Goal: Task Accomplishment & Management: Manage account settings

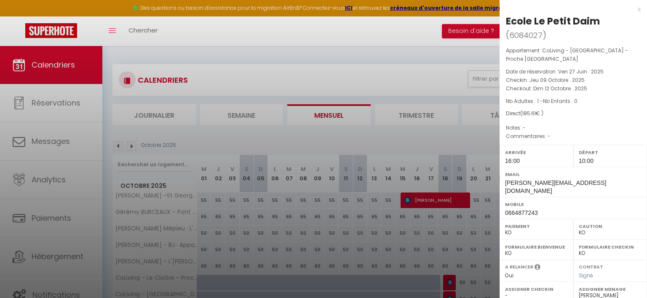
click at [370, 57] on div at bounding box center [323, 149] width 647 height 298
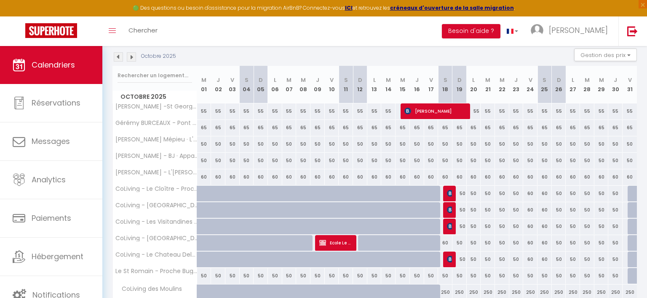
scroll to position [89, 0]
click at [591, 52] on button "Gestion des prix" at bounding box center [606, 54] width 63 height 13
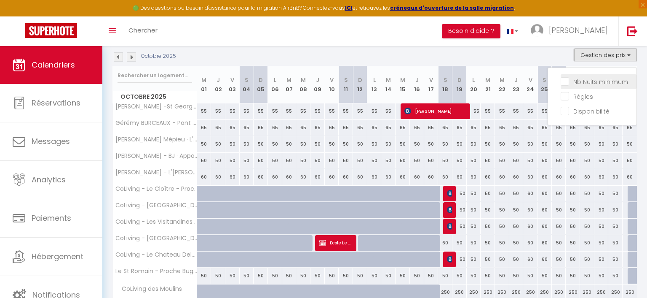
scroll to position [0, 0]
click at [579, 82] on input "Nb Nuits minimum" at bounding box center [599, 81] width 76 height 8
checkbox input "true"
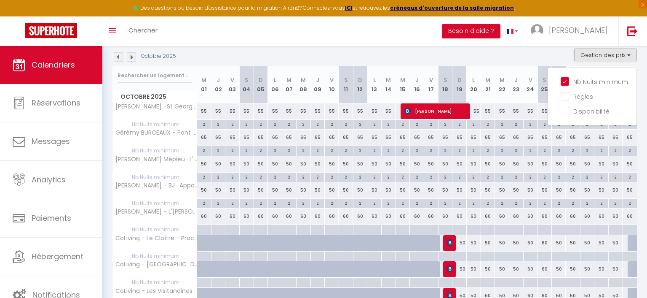
click at [118, 59] on img at bounding box center [118, 56] width 9 height 9
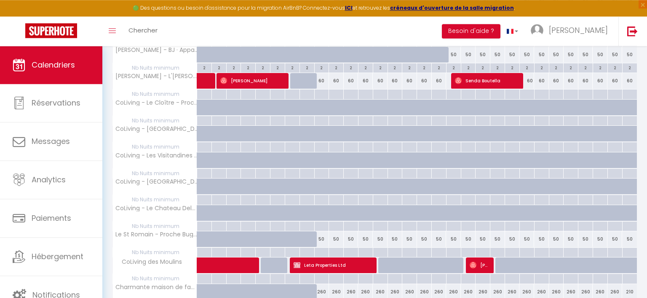
scroll to position [293, 0]
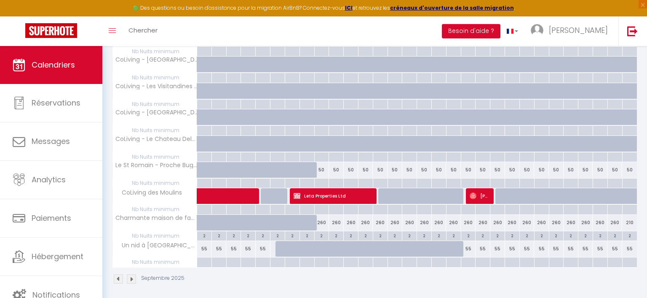
click at [206, 232] on div "2" at bounding box center [204, 235] width 14 height 8
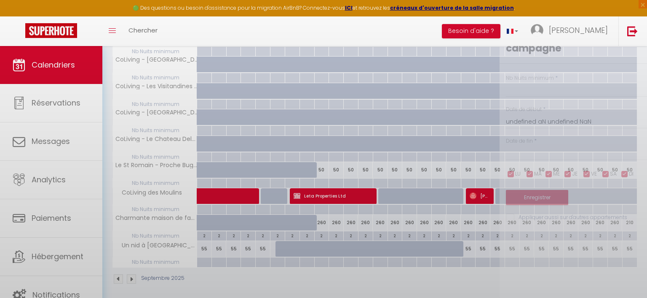
type input "2"
type input "Lun 01 Septembre 2025"
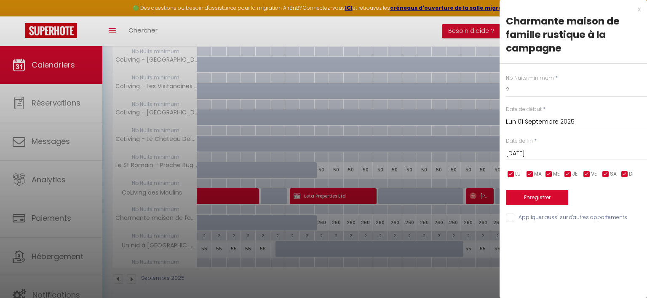
click at [556, 148] on div "[DATE] < [DATE] > Dim Lun Mar Mer Jeu Ven Sam 1 2 3 4 5 6 7 8 9 10 11 12 13 14 …" at bounding box center [576, 152] width 141 height 15
click at [559, 151] on input "[DATE]" at bounding box center [576, 153] width 141 height 11
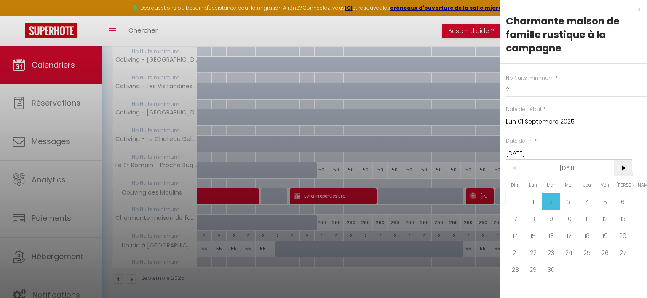
click at [626, 170] on span ">" at bounding box center [623, 167] width 18 height 17
click at [516, 287] on span "30" at bounding box center [516, 285] width 18 height 17
type input "Dim 30 Novembre 2025"
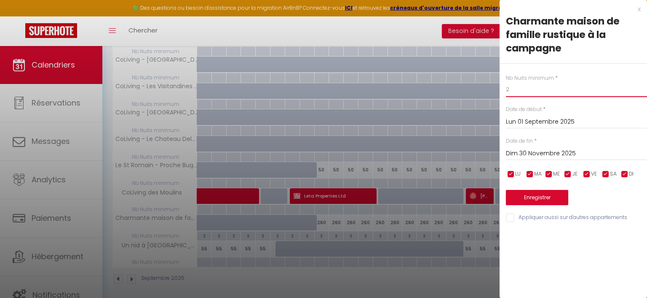
click at [532, 93] on input "2" at bounding box center [576, 89] width 141 height 15
type input "1"
click at [538, 194] on button "Enregistrer" at bounding box center [537, 197] width 62 height 15
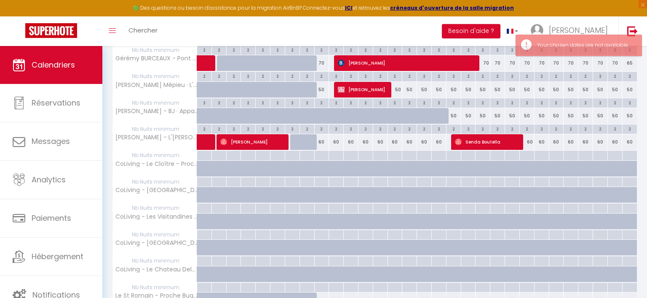
scroll to position [241, 0]
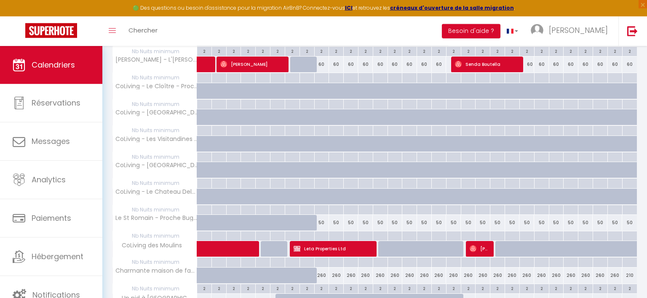
click at [207, 287] on div "2" at bounding box center [204, 288] width 14 height 8
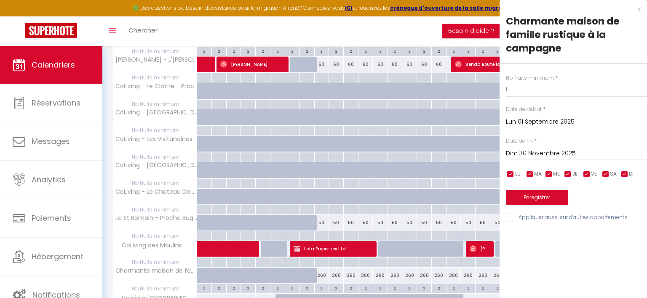
type input "2"
type input "[DATE]"
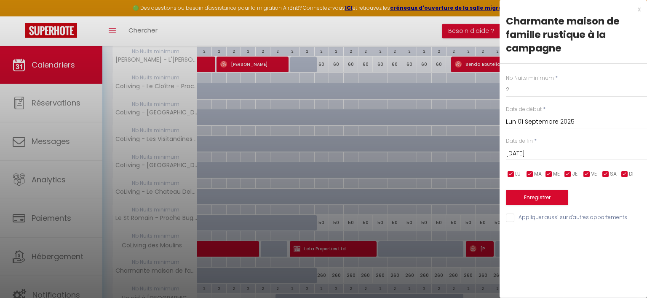
click at [557, 121] on input "Lun 01 Septembre 2025" at bounding box center [576, 121] width 141 height 11
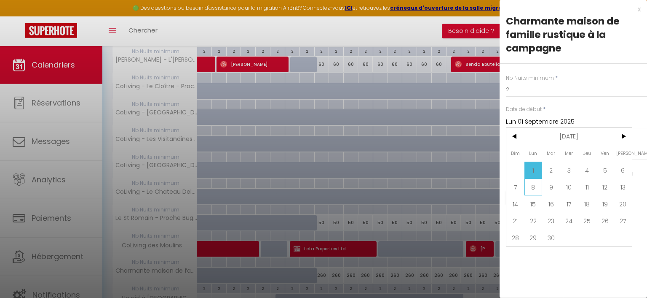
click at [532, 188] on span "8" at bounding box center [534, 186] width 18 height 17
type input "Lun 08 Septembre 2025"
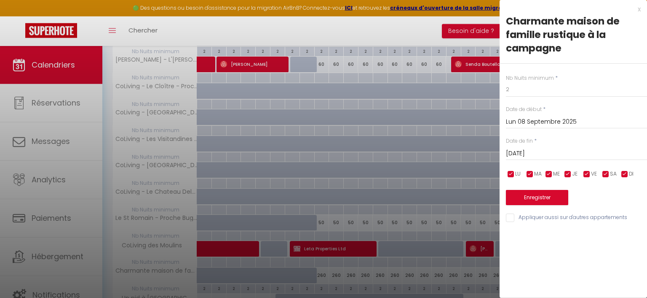
click at [553, 152] on input "[DATE]" at bounding box center [576, 153] width 141 height 11
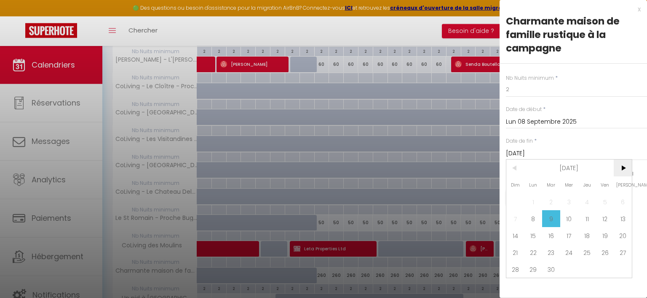
click at [626, 167] on span ">" at bounding box center [623, 167] width 18 height 17
click at [516, 286] on span "30" at bounding box center [516, 285] width 18 height 17
type input "Dim 30 Novembre 2025"
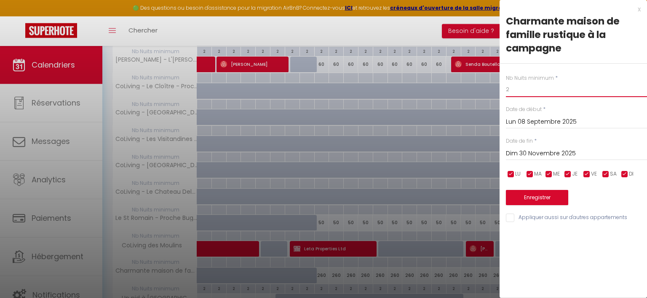
click at [518, 88] on input "2" at bounding box center [576, 89] width 141 height 15
type input "1"
click at [532, 195] on button "Enregistrer" at bounding box center [537, 197] width 62 height 15
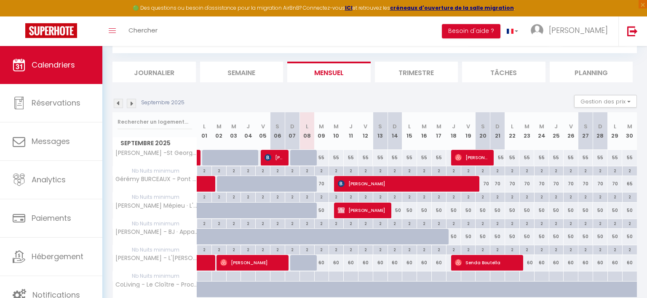
scroll to position [0, 0]
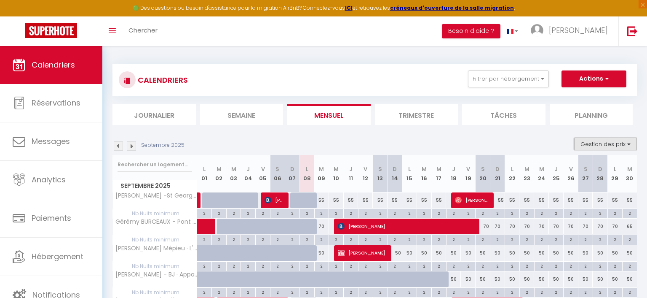
click at [608, 148] on button "Gestion des prix" at bounding box center [606, 143] width 63 height 13
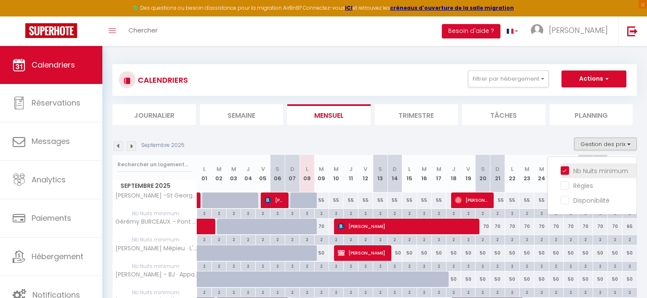
click at [567, 169] on input "Nb Nuits minimum" at bounding box center [599, 170] width 76 height 8
checkbox input "false"
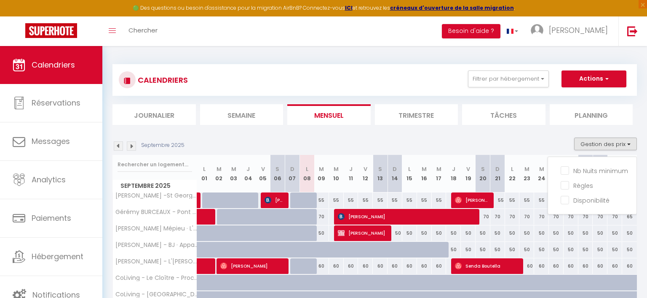
click at [557, 146] on div "Septembre 2025 Gestion des prix Nb Nuits minimum Règles Disponibilité" at bounding box center [375, 145] width 525 height 17
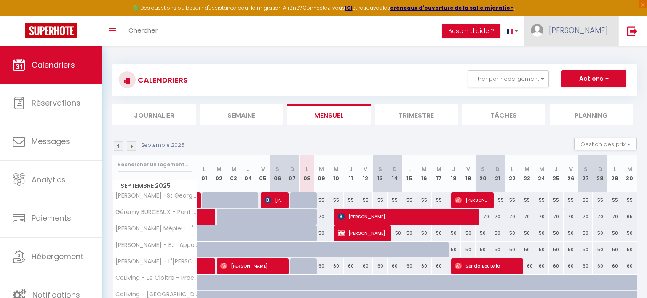
click at [560, 33] on link "[PERSON_NAME]" at bounding box center [572, 31] width 94 height 30
click at [565, 56] on icon at bounding box center [562, 59] width 6 height 6
select select "fr"
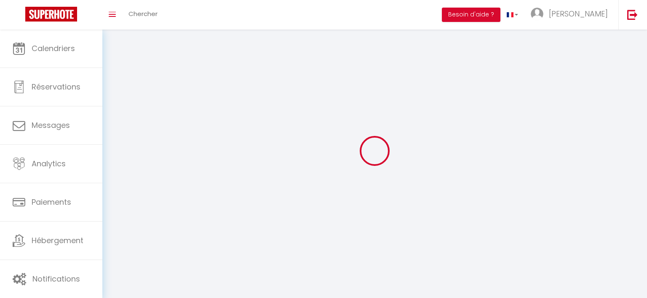
type input "[PERSON_NAME]"
type input "GOYET"
type input "0651709035"
type input "[STREET_ADDRESS]"
type input "38460"
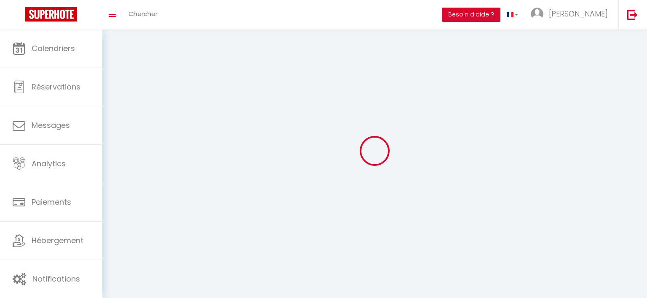
type input "TREPT"
type input "glmYlypIW9oj4c96DbmP33PKy"
type input "a4TGd083LXnhVpnscdMRHtcaO"
type input "[URL][DOMAIN_NAME]"
select select "1"
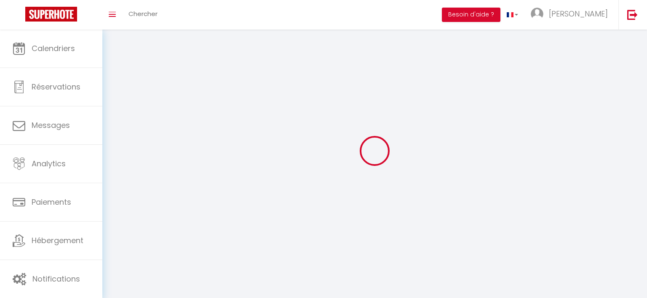
select select "28"
select select "fr"
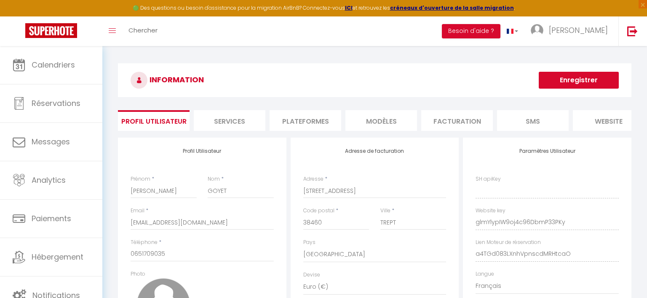
type input "glmYlypIW9oj4c96DbmP33PKy"
type input "a4TGd083LXnhVpnscdMRHtcaO"
type input "[URL][DOMAIN_NAME]"
click at [289, 118] on li "Plateformes" at bounding box center [306, 120] width 72 height 21
